Goal: Task Accomplishment & Management: Manage account settings

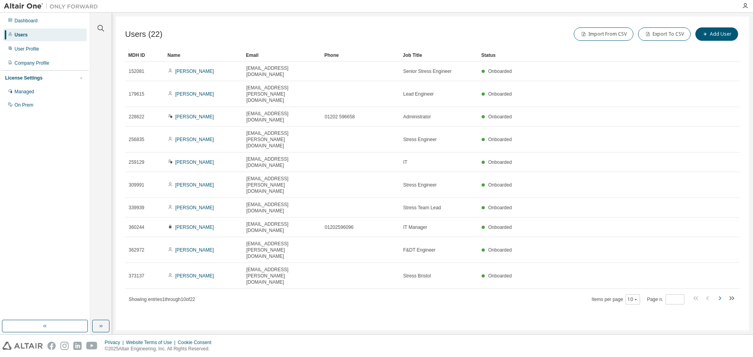
click at [718, 294] on icon "button" at bounding box center [718, 298] width 9 height 9
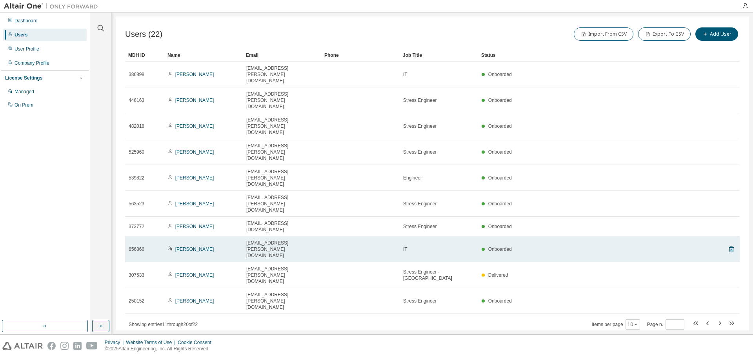
click at [190, 236] on td "[PERSON_NAME]" at bounding box center [203, 249] width 78 height 26
click at [189, 247] on link "[PERSON_NAME]" at bounding box center [194, 249] width 39 height 5
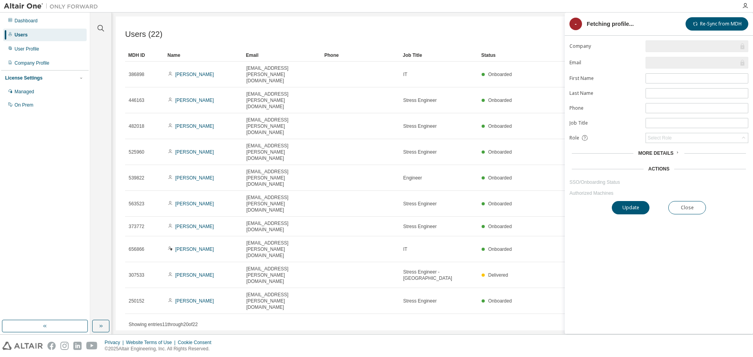
type input "*"
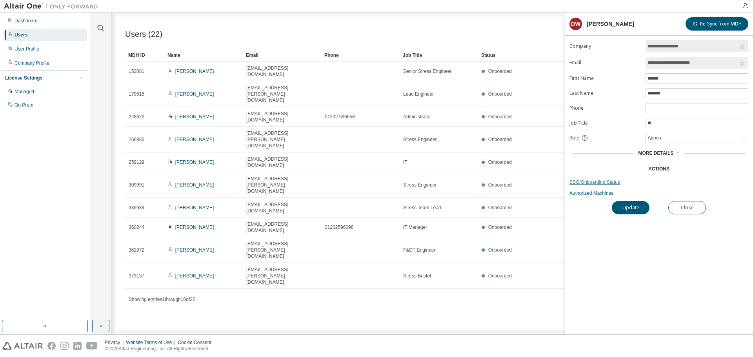
click at [591, 183] on link "SSO/Onboarding Status" at bounding box center [658, 182] width 179 height 6
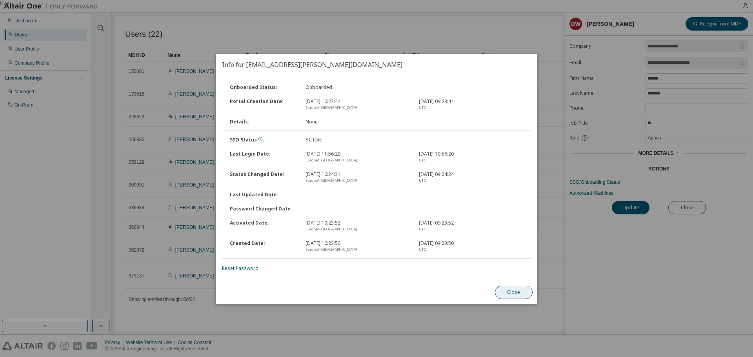
click at [506, 293] on button "Close" at bounding box center [514, 292] width 38 height 13
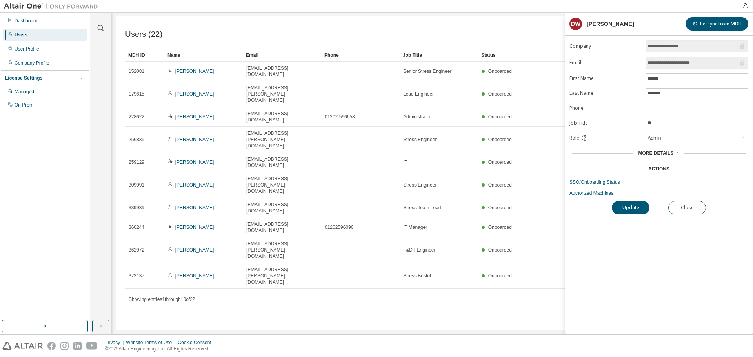
click at [666, 152] on span "More Details" at bounding box center [655, 153] width 35 height 5
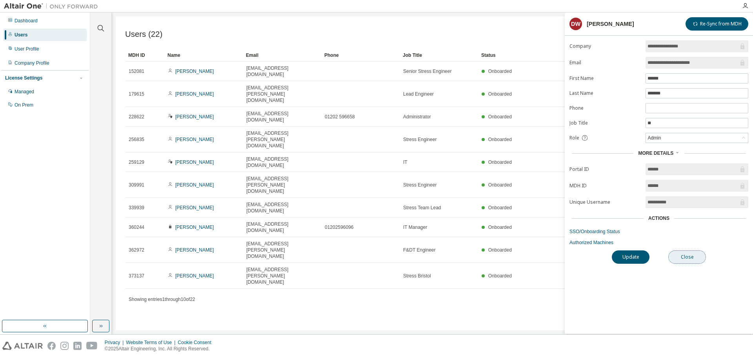
click at [694, 257] on button "Close" at bounding box center [687, 256] width 38 height 13
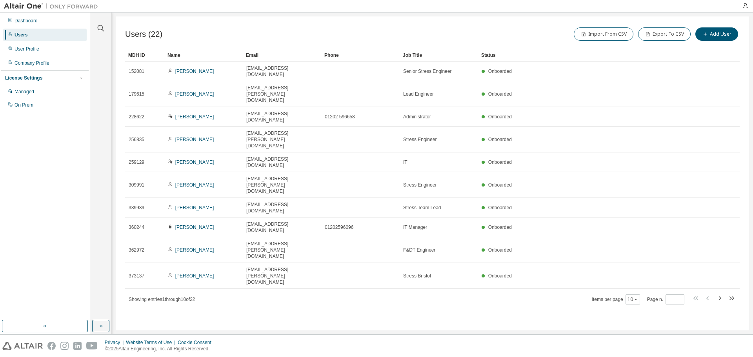
click at [421, 265] on div "Users (22) Import From CSV Export To CSV Add User Clear Load Save Save As Field…" at bounding box center [432, 173] width 633 height 314
click at [24, 40] on div "Users" at bounding box center [44, 35] width 83 height 13
click at [21, 50] on div "User Profile" at bounding box center [27, 49] width 25 height 6
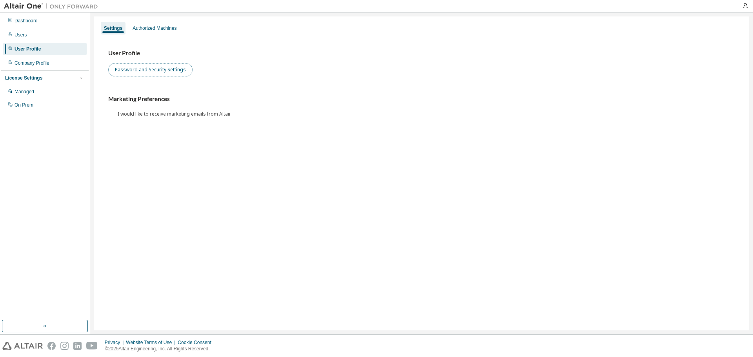
click at [155, 67] on button "Password and Security Settings" at bounding box center [150, 69] width 84 height 13
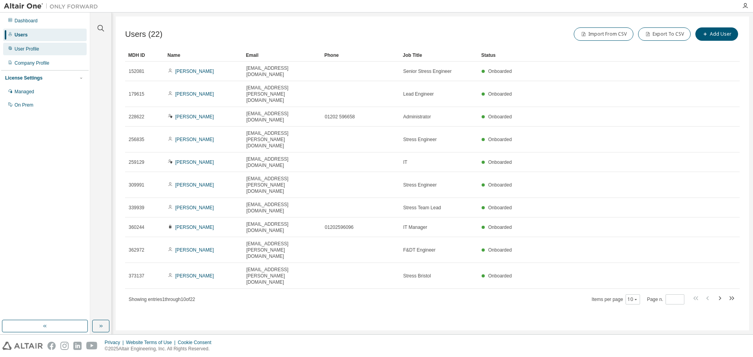
click at [25, 51] on div "User Profile" at bounding box center [27, 49] width 25 height 6
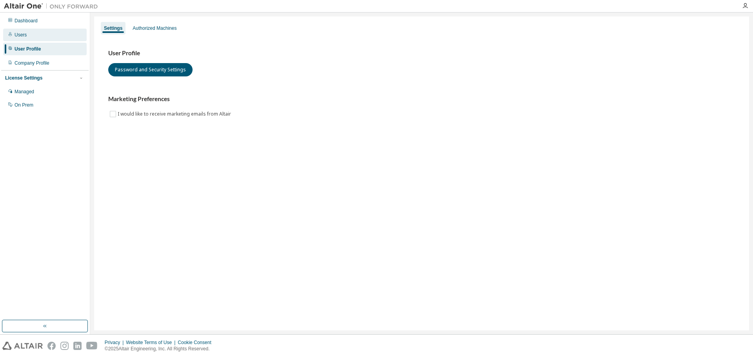
click at [27, 36] on div "Users" at bounding box center [44, 35] width 83 height 13
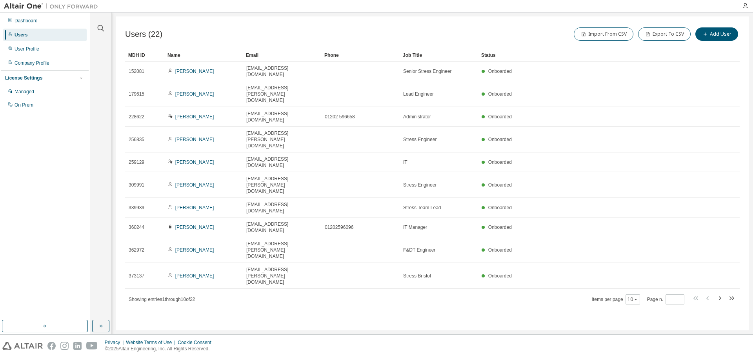
drag, startPoint x: 589, startPoint y: 49, endPoint x: 571, endPoint y: 57, distance: 20.0
click at [571, 57] on div "Status" at bounding box center [590, 55] width 218 height 13
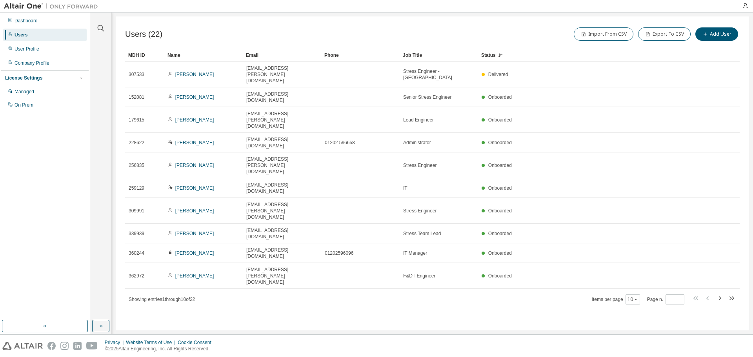
click at [172, 54] on div "Name" at bounding box center [203, 55] width 72 height 13
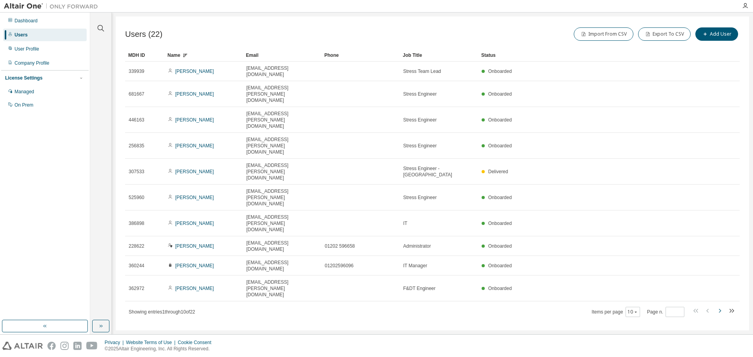
click at [720, 309] on icon "button" at bounding box center [719, 311] width 2 height 4
type input "*"
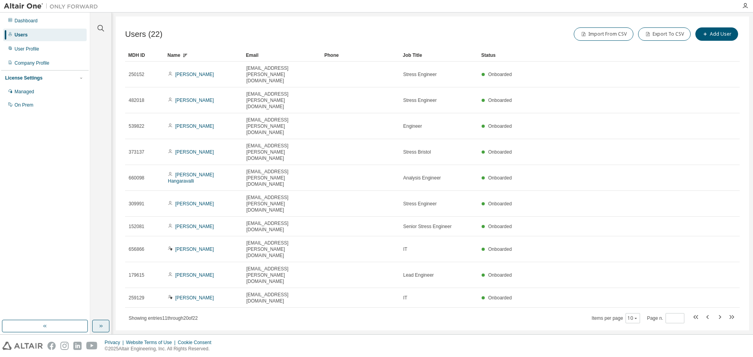
click at [102, 321] on button "button" at bounding box center [100, 326] width 17 height 13
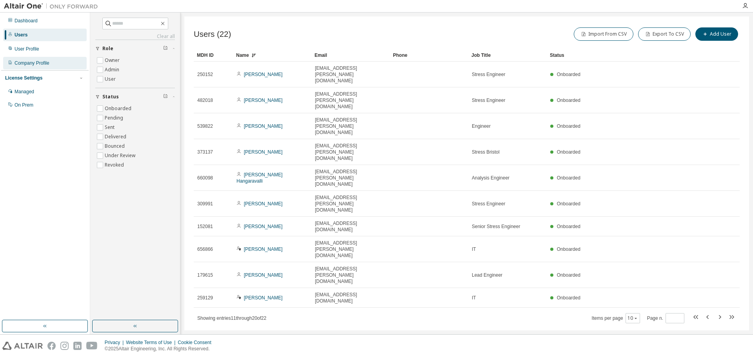
click at [32, 64] on div "Company Profile" at bounding box center [32, 63] width 35 height 6
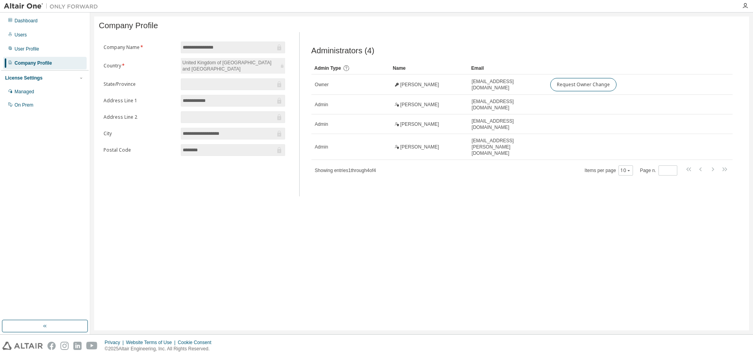
click at [156, 260] on div "**********" at bounding box center [421, 173] width 655 height 314
click at [24, 35] on div "Users" at bounding box center [21, 35] width 12 height 6
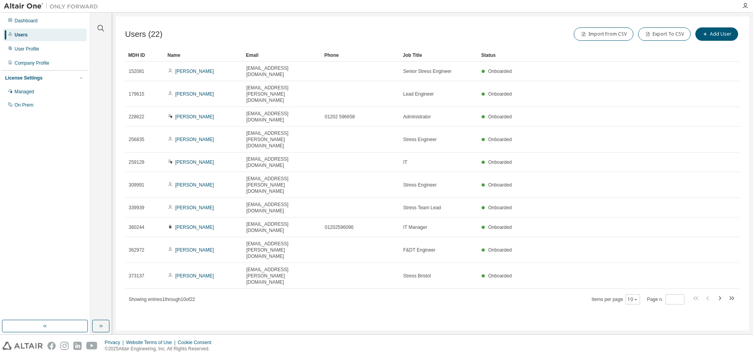
click at [69, 193] on div "Dashboard Users User Profile Company Profile License Settings Managed On Prem" at bounding box center [44, 166] width 87 height 305
click at [33, 45] on div "User Profile" at bounding box center [44, 49] width 83 height 13
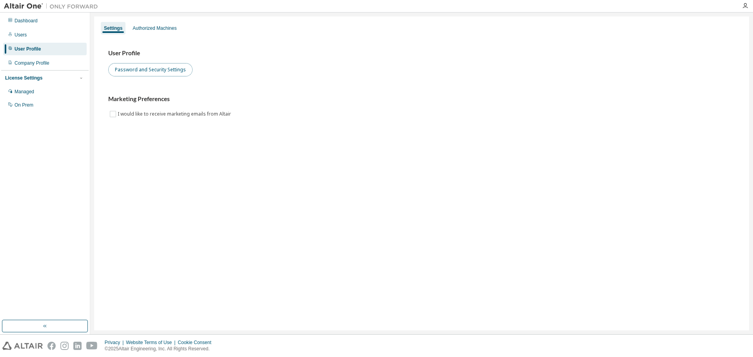
click at [135, 69] on button "Password and Security Settings" at bounding box center [150, 69] width 84 height 13
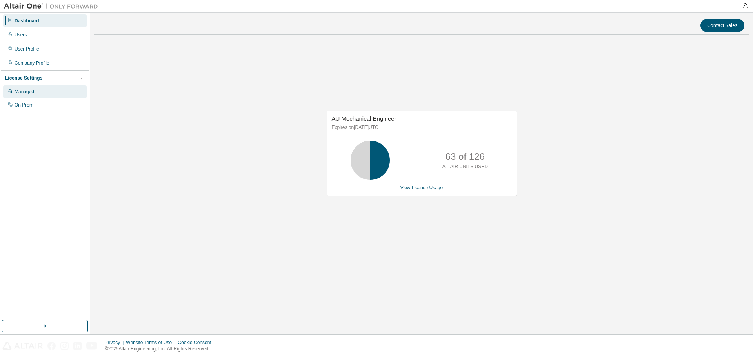
click at [25, 91] on div "Managed" at bounding box center [25, 92] width 20 height 6
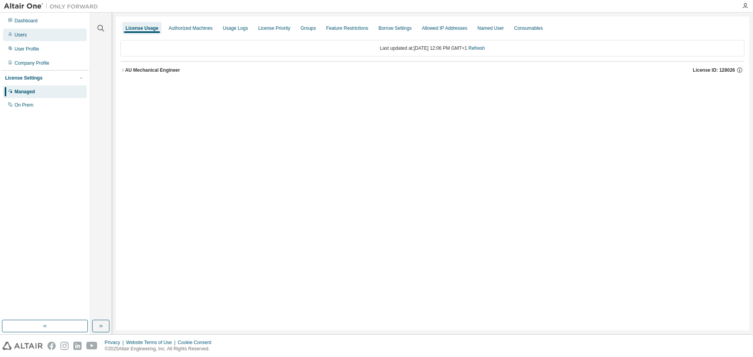
click at [29, 40] on div "Users" at bounding box center [44, 35] width 83 height 13
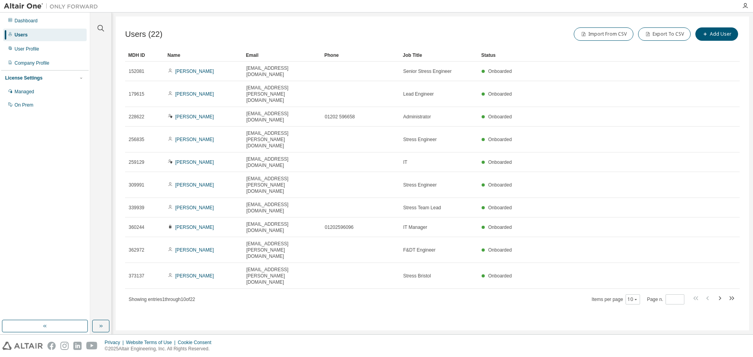
click at [178, 52] on div "Name" at bounding box center [203, 55] width 72 height 13
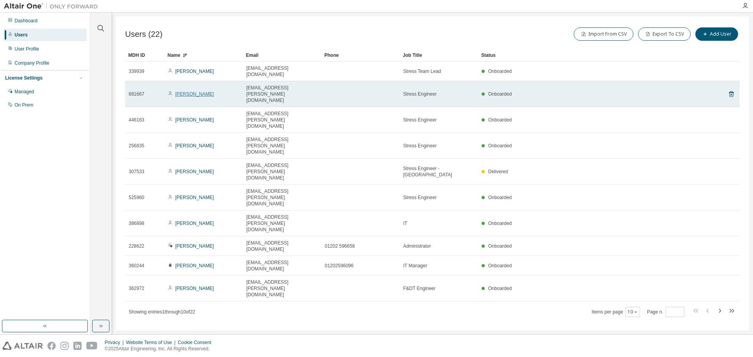
click at [189, 91] on link "[PERSON_NAME]" at bounding box center [194, 93] width 39 height 5
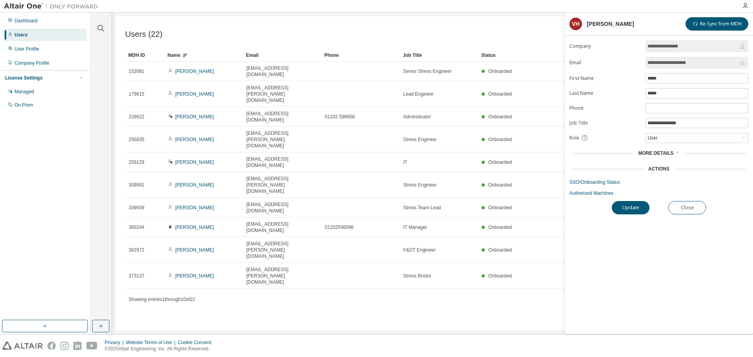
click at [655, 157] on div "More Details" at bounding box center [658, 153] width 179 height 11
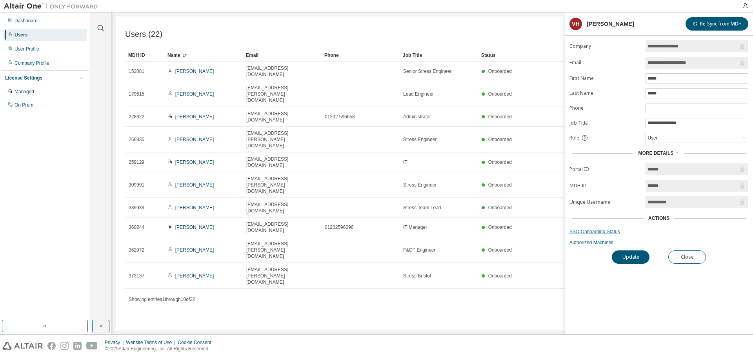
click at [608, 232] on link "SSO/Onboarding Status" at bounding box center [658, 231] width 179 height 6
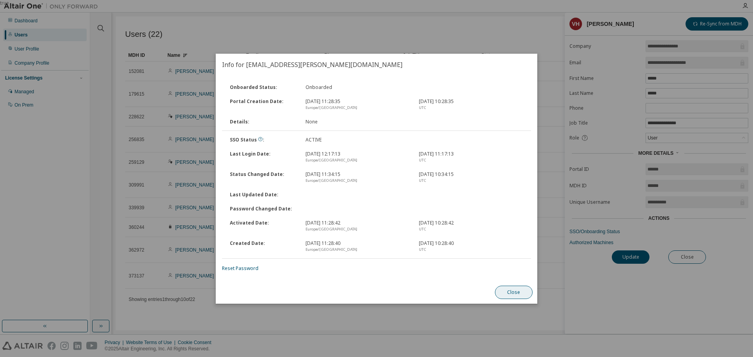
click at [515, 287] on button "Close" at bounding box center [514, 292] width 38 height 13
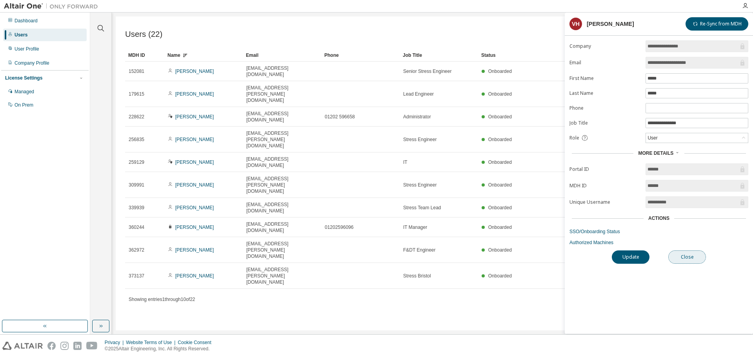
click at [687, 259] on button "Close" at bounding box center [687, 256] width 38 height 13
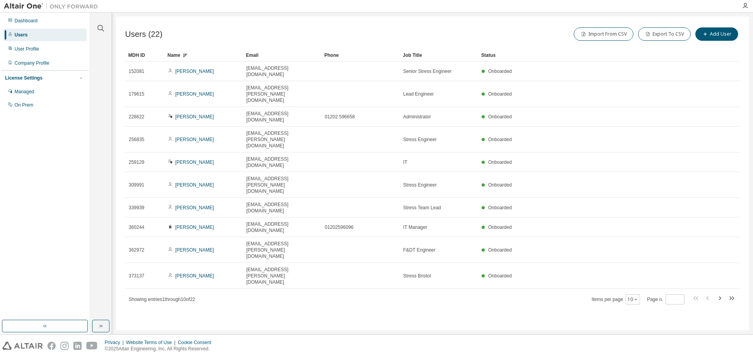
click at [175, 54] on div "Name" at bounding box center [203, 55] width 72 height 13
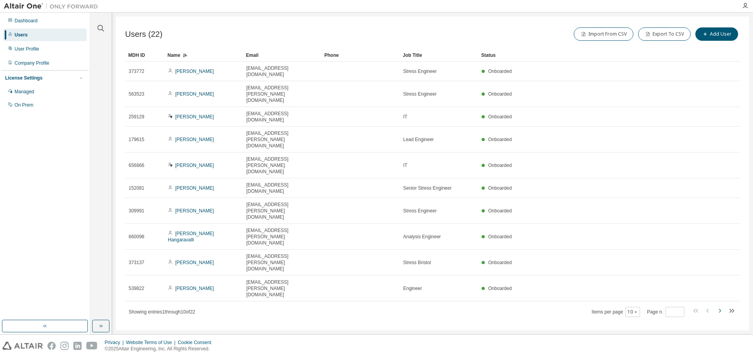
click at [718, 306] on icon "button" at bounding box center [718, 310] width 9 height 9
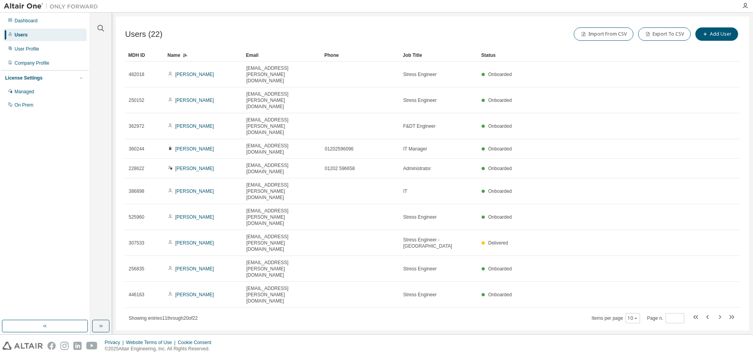
click at [718, 312] on icon "button" at bounding box center [718, 316] width 9 height 9
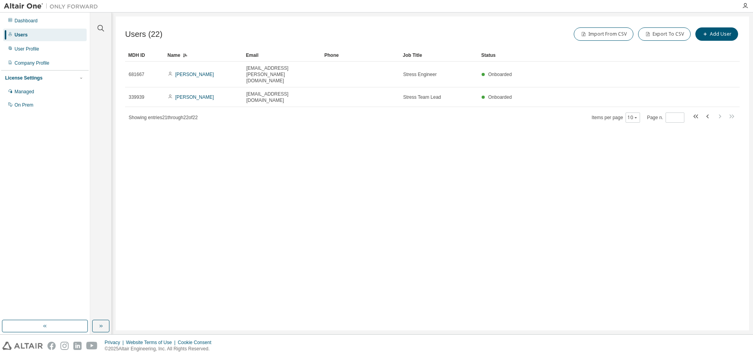
drag, startPoint x: 177, startPoint y: 67, endPoint x: 151, endPoint y: 126, distance: 64.6
click at [149, 135] on div "Users (22) Import From CSV Export To CSV Add User Clear Load Save Save As Field…" at bounding box center [432, 173] width 633 height 314
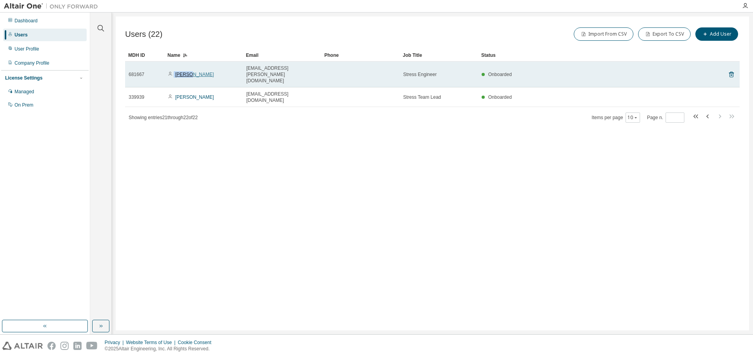
drag, startPoint x: 174, startPoint y: 67, endPoint x: 186, endPoint y: 69, distance: 12.3
click at [186, 71] on span "Vijay Hegde" at bounding box center [191, 74] width 46 height 6
click at [191, 72] on link "Vijay Hegde" at bounding box center [194, 74] width 39 height 5
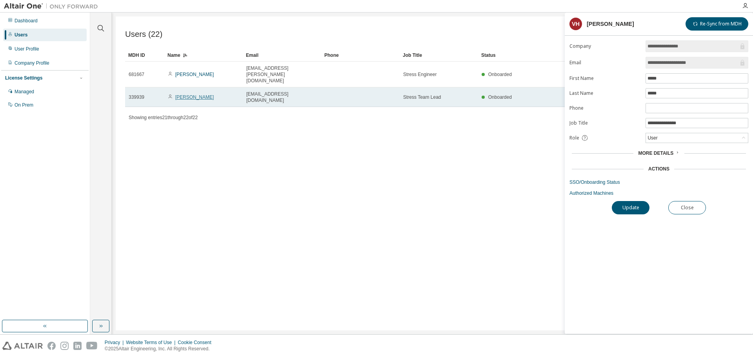
type input "*"
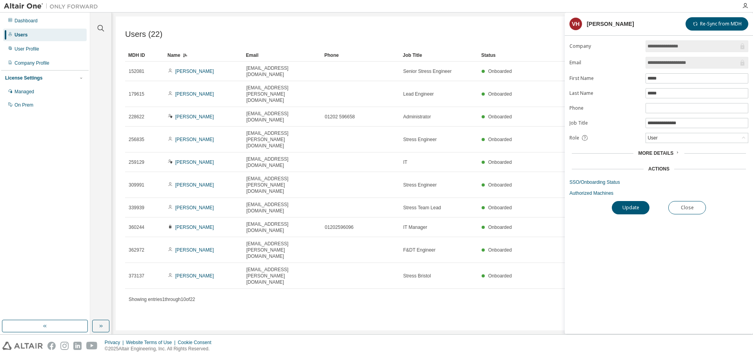
click at [669, 168] on div "Actions" at bounding box center [658, 169] width 174 height 6
click at [664, 169] on div "Actions" at bounding box center [658, 169] width 21 height 6
click at [665, 156] on div "More Details" at bounding box center [658, 153] width 179 height 11
